Goal: Manage account settings

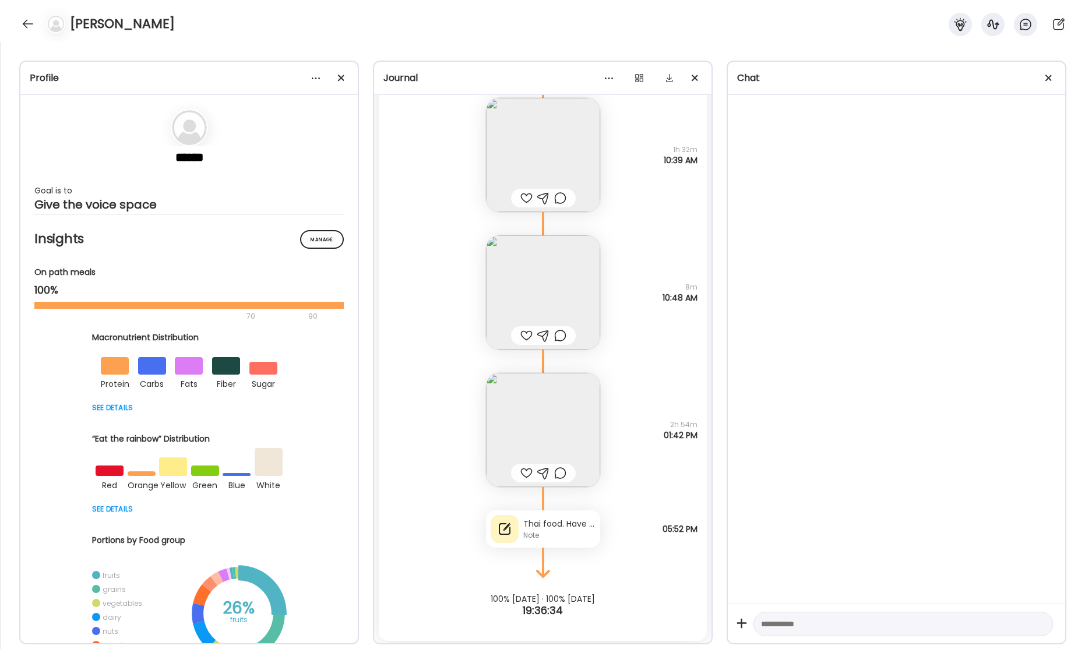
scroll to position [40060, 0]
click at [549, 516] on div "Thai food. Have a cold. Didn’t totally overdo it, so that’s something." at bounding box center [559, 521] width 72 height 12
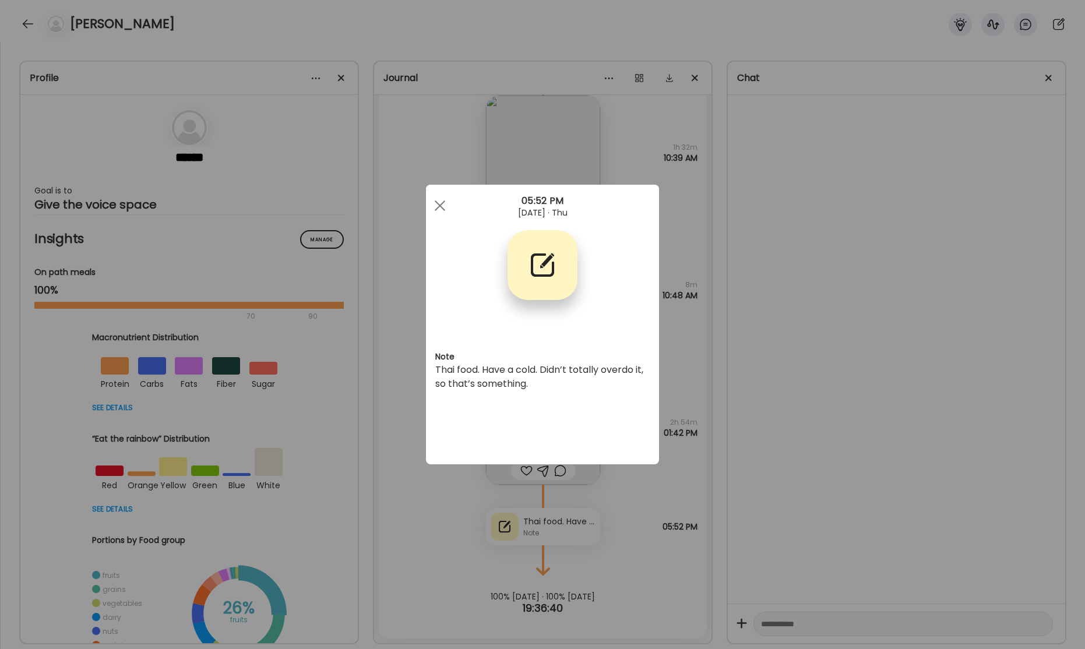
click at [439, 207] on div at bounding box center [439, 205] width 23 height 23
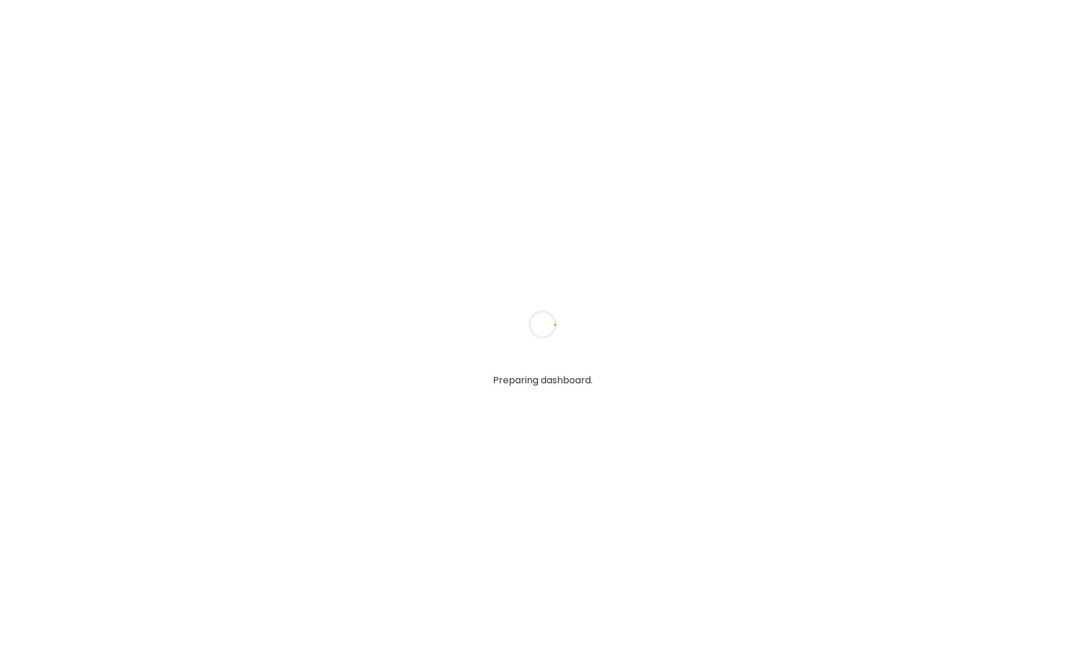
type input "**********"
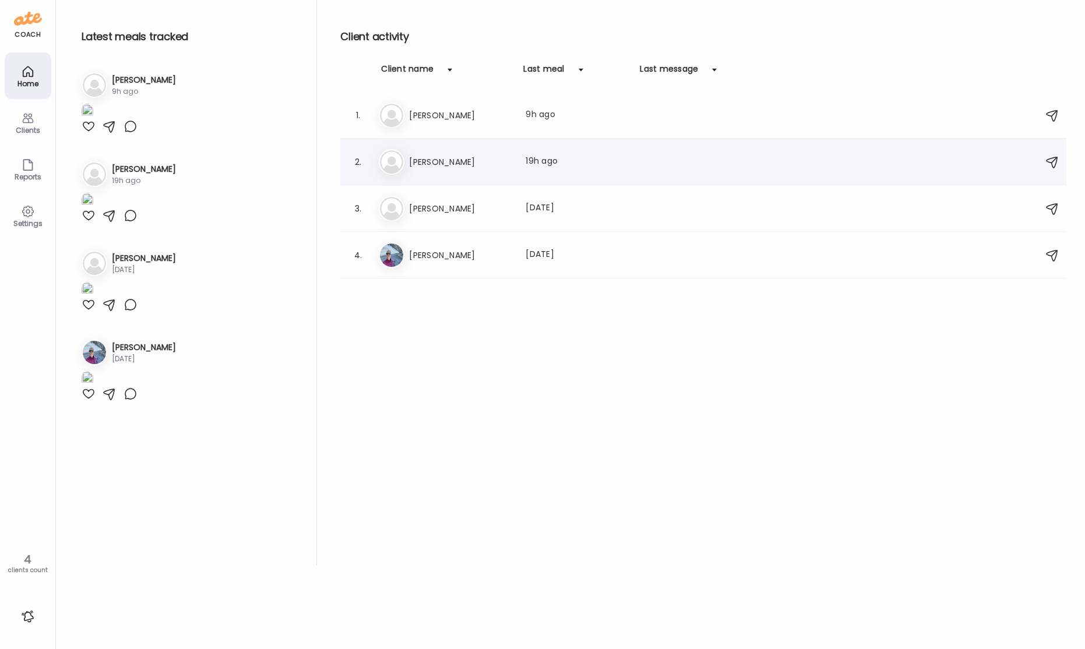
click at [446, 164] on h3 "[PERSON_NAME]" at bounding box center [460, 162] width 103 height 14
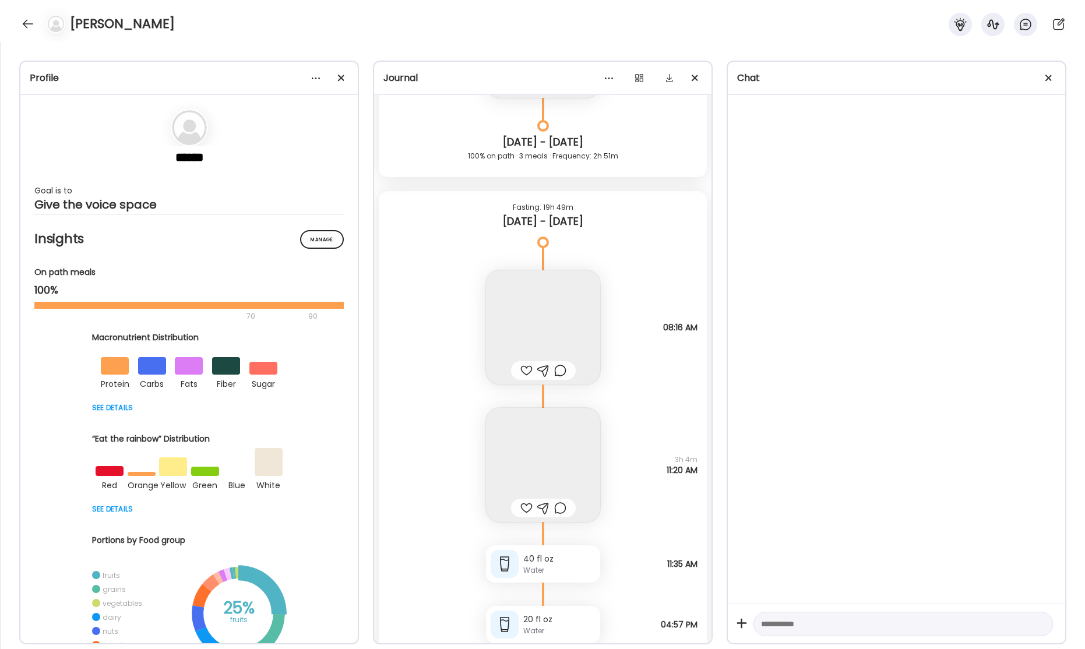
scroll to position [40060, 0]
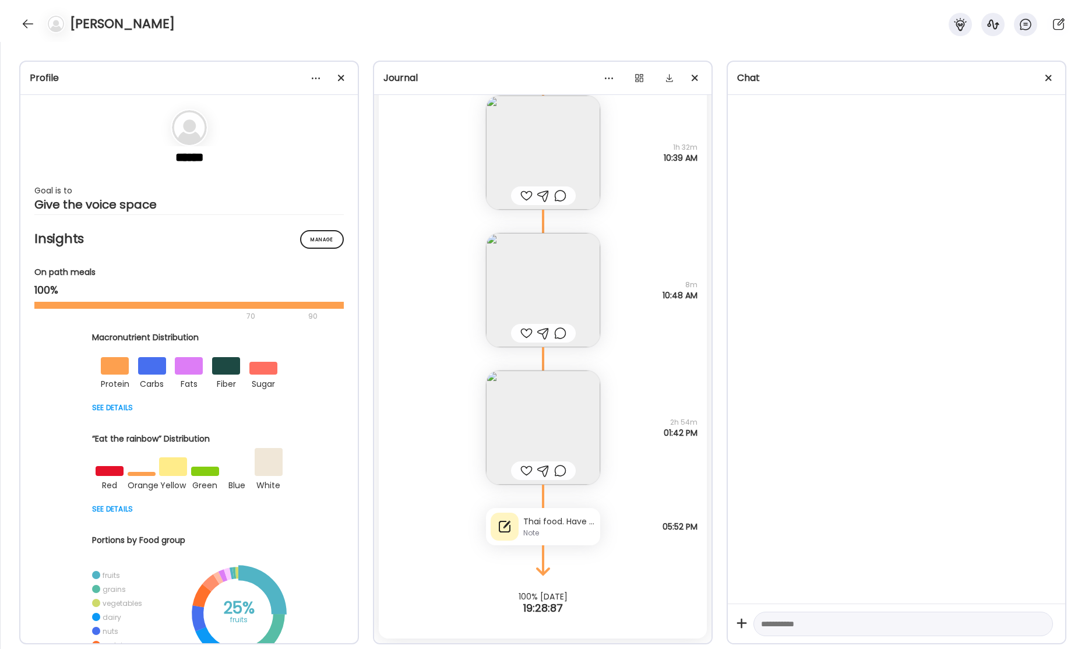
click at [551, 514] on div "Thai food. Have a cold. Didn’t totally overdo it, so that’s something. Note" at bounding box center [543, 526] width 114 height 37
